Goal: Information Seeking & Learning: Compare options

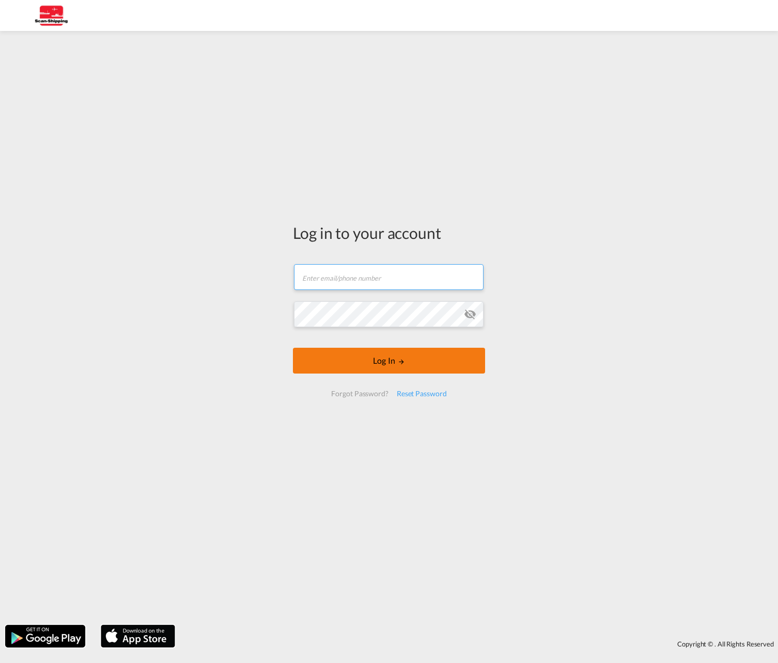
type input "[EMAIL_ADDRESS][DOMAIN_NAME]"
click at [402, 361] on button "Log In" at bounding box center [389, 361] width 192 height 26
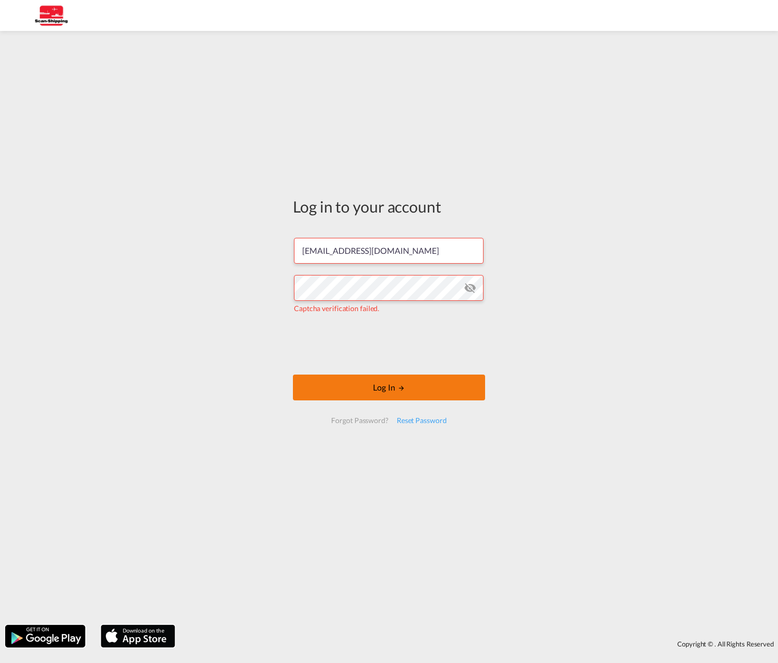
click at [389, 389] on button "Log In" at bounding box center [389, 388] width 192 height 26
